Goal: Task Accomplishment & Management: Manage account settings

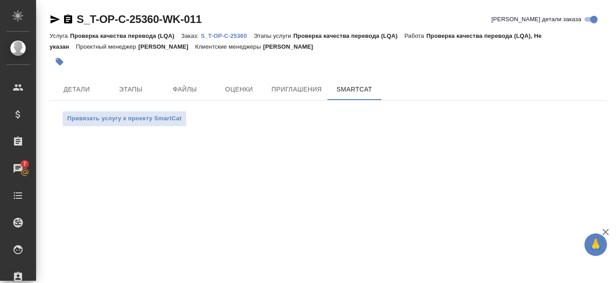
click at [242, 35] on p "S_T-OP-C-25360" at bounding box center [227, 35] width 53 height 7
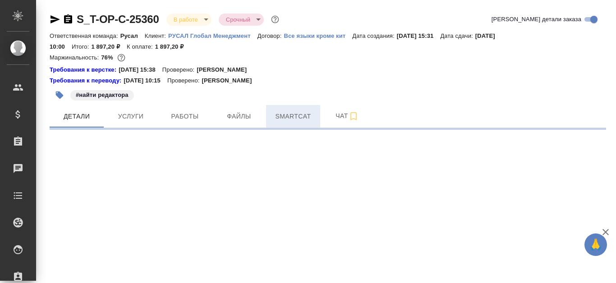
select select "RU"
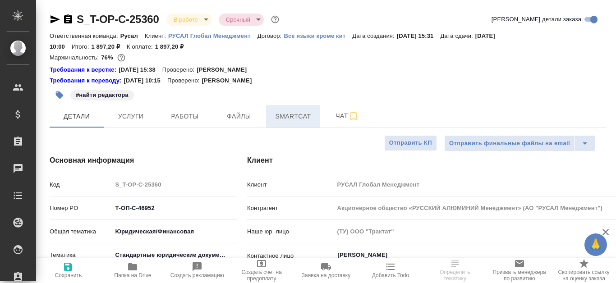
type textarea "x"
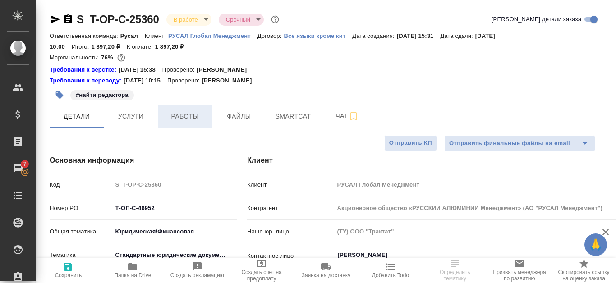
click at [208, 119] on button "Работы" at bounding box center [185, 116] width 54 height 23
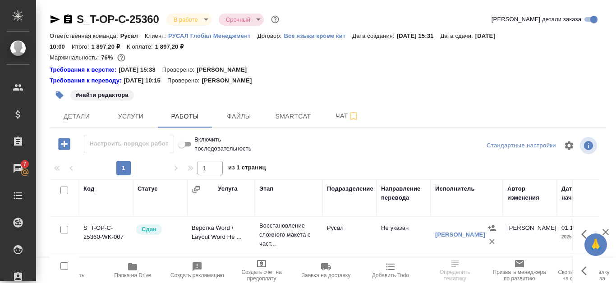
scroll to position [122, 0]
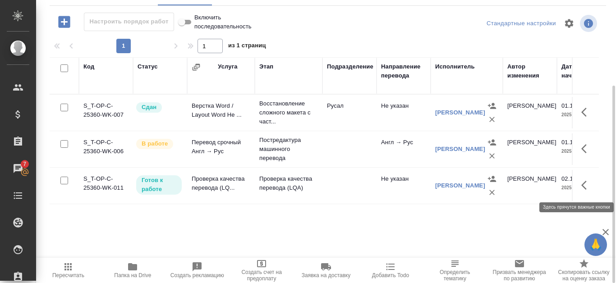
click at [584, 186] on icon "button" at bounding box center [587, 185] width 11 height 11
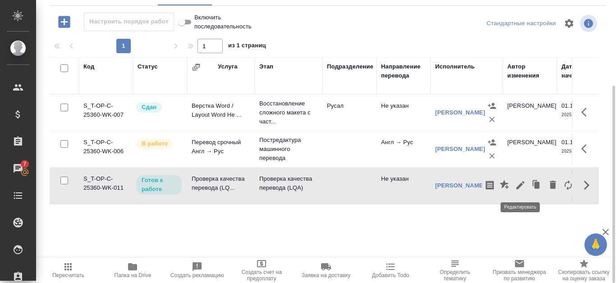
click at [525, 187] on icon "button" at bounding box center [520, 185] width 11 height 11
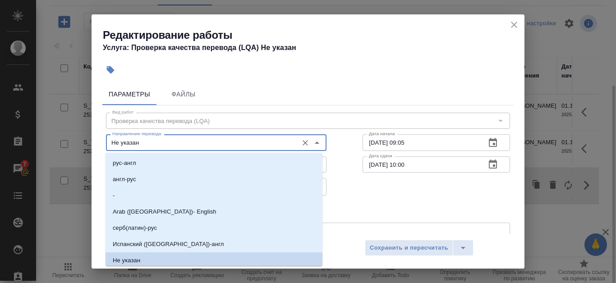
click at [276, 144] on input "Не указан" at bounding box center [201, 142] width 185 height 11
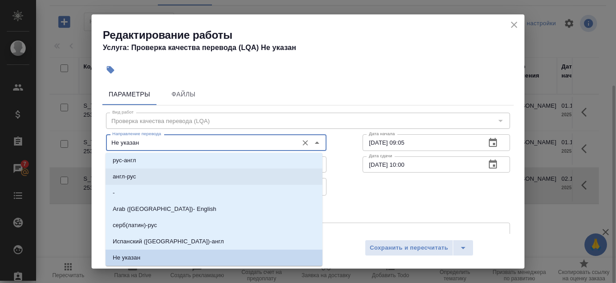
click at [244, 175] on li "англ-рус" at bounding box center [214, 177] width 217 height 16
type input "англ-рус"
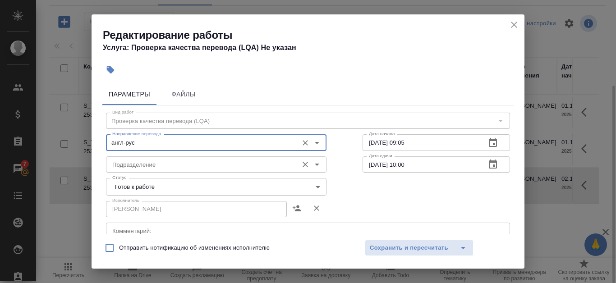
click at [263, 162] on input "Подразделение" at bounding box center [201, 164] width 185 height 11
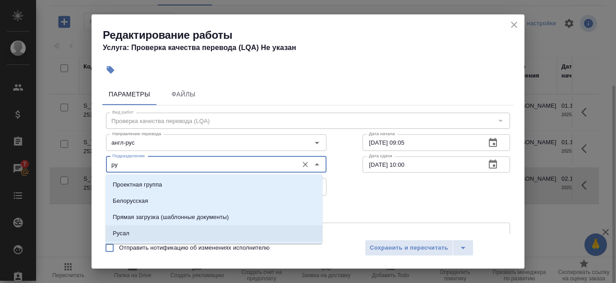
click at [194, 229] on li "Русал" at bounding box center [214, 234] width 217 height 16
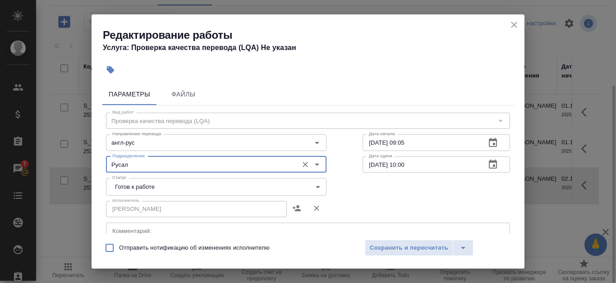
type input "Русал"
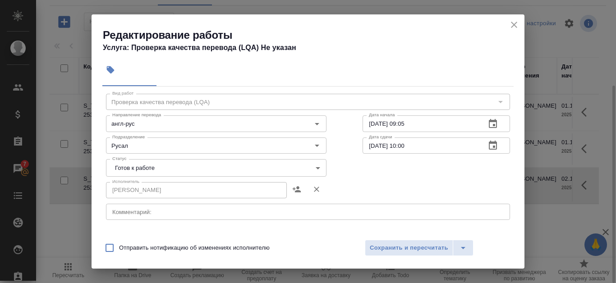
scroll to position [0, 0]
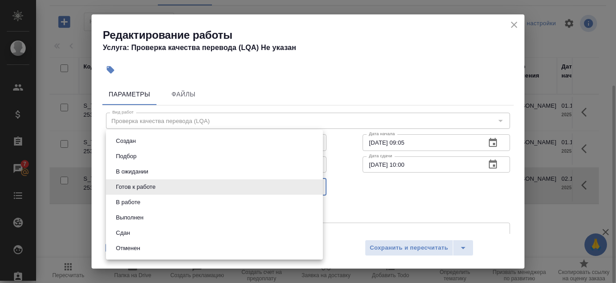
click at [277, 187] on body "🙏 .cls-1 fill:#fff; AWATERA Kanataeva Ekaterina Клиенты Спецификации Заказы 7 Ч…" at bounding box center [308, 141] width 616 height 283
click at [230, 234] on li "Сдан" at bounding box center [214, 233] width 217 height 15
type input "closed"
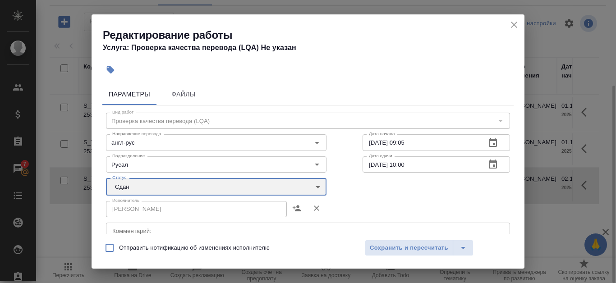
scroll to position [199, 0]
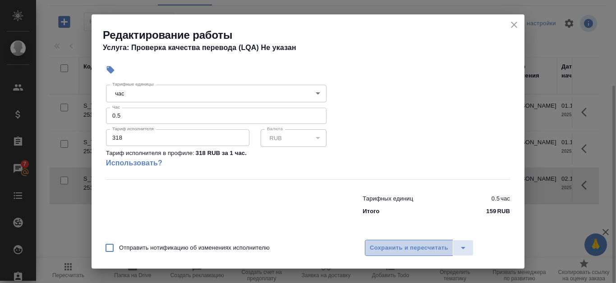
click at [397, 251] on span "Сохранить и пересчитать" at bounding box center [409, 248] width 78 height 10
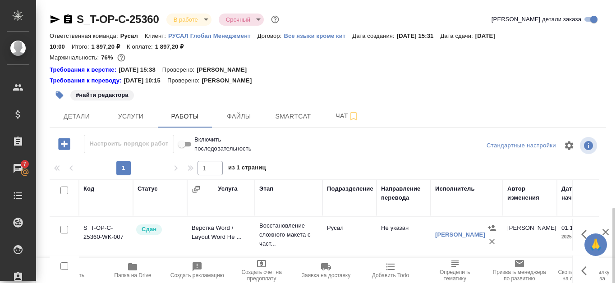
scroll to position [122, 0]
